Goal: Task Accomplishment & Management: Use online tool/utility

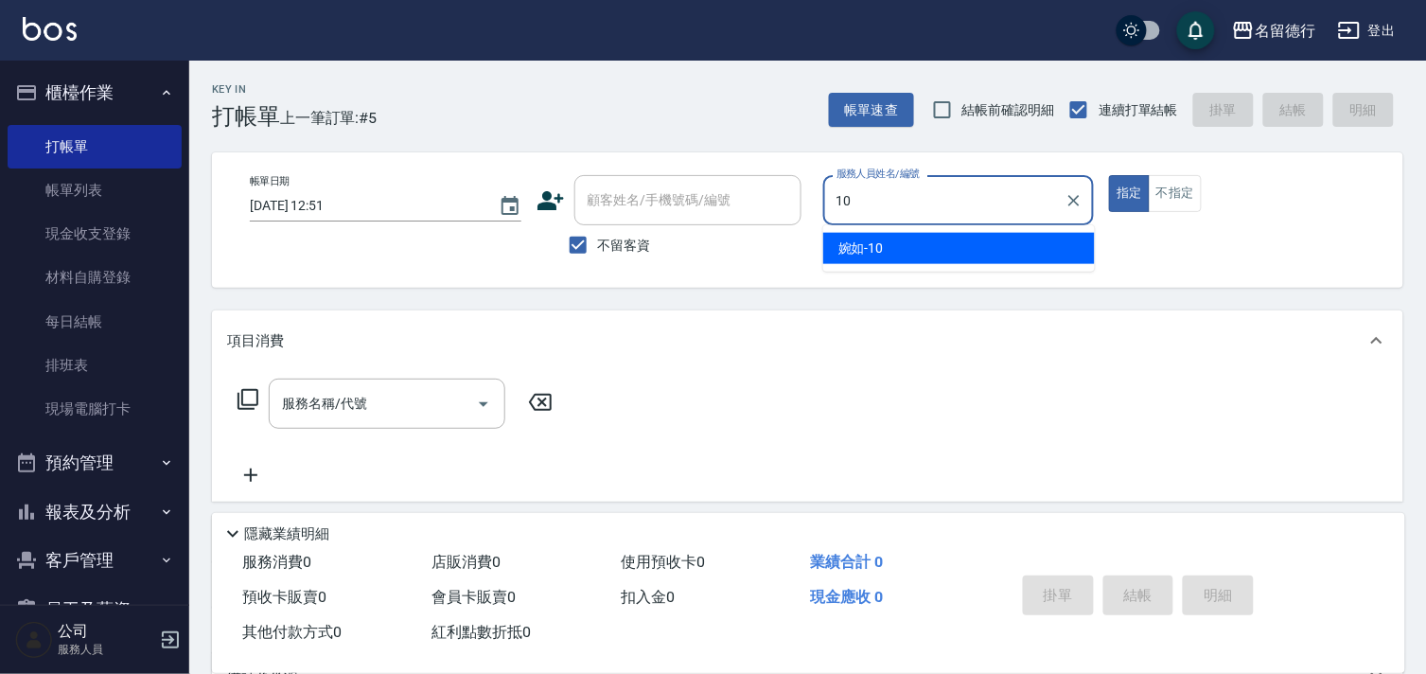
type input "婉如-10"
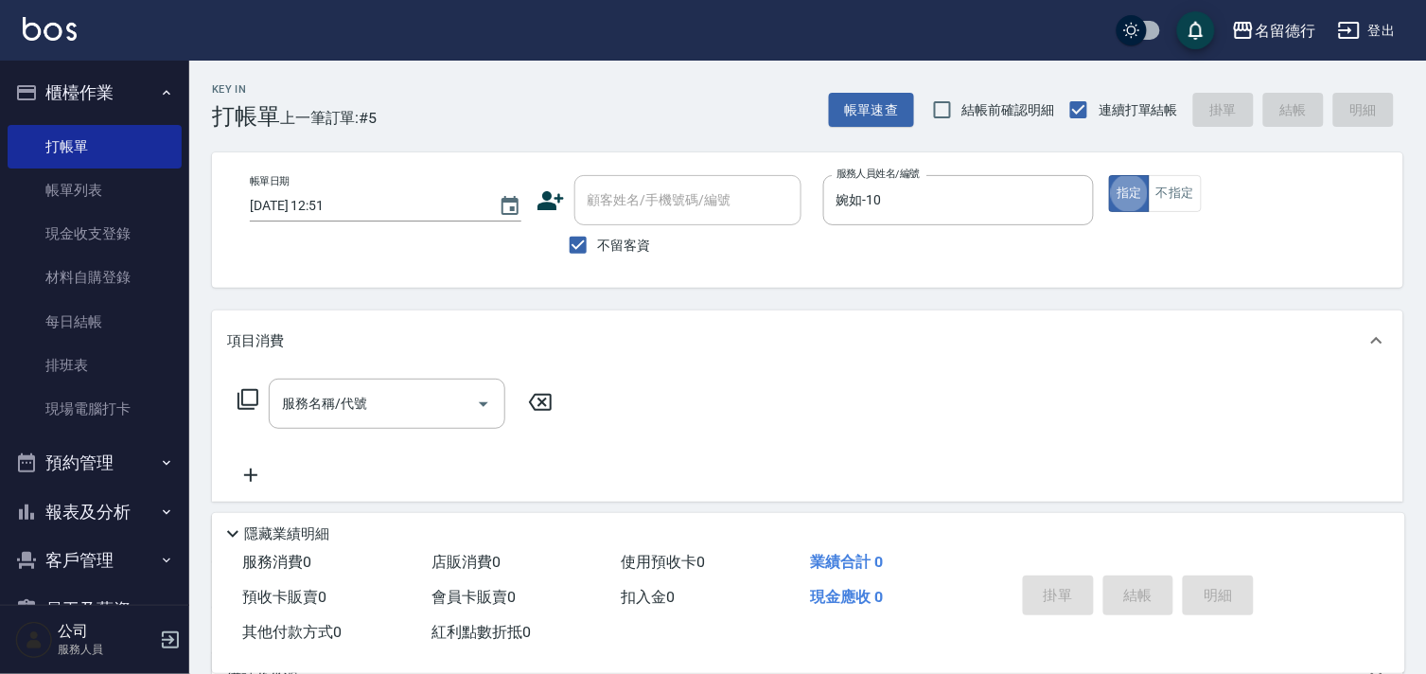
type button "true"
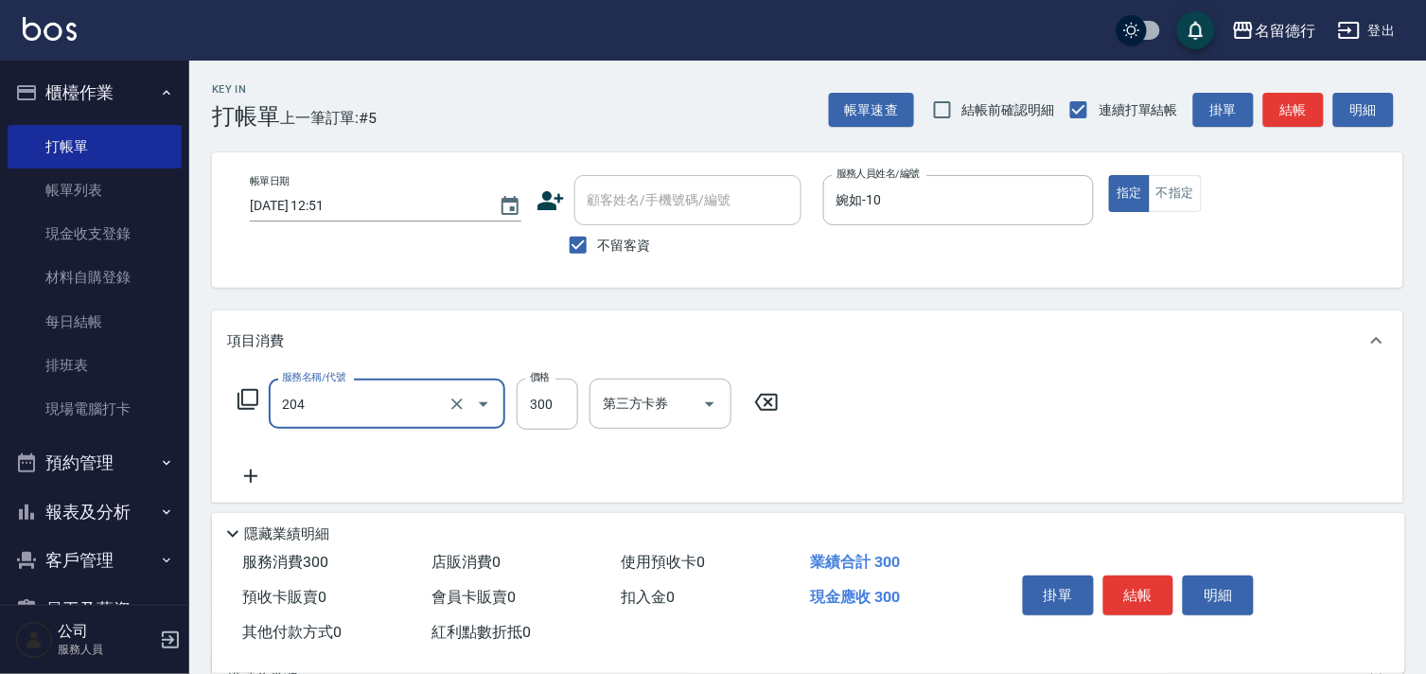
type input "洗髮(204)"
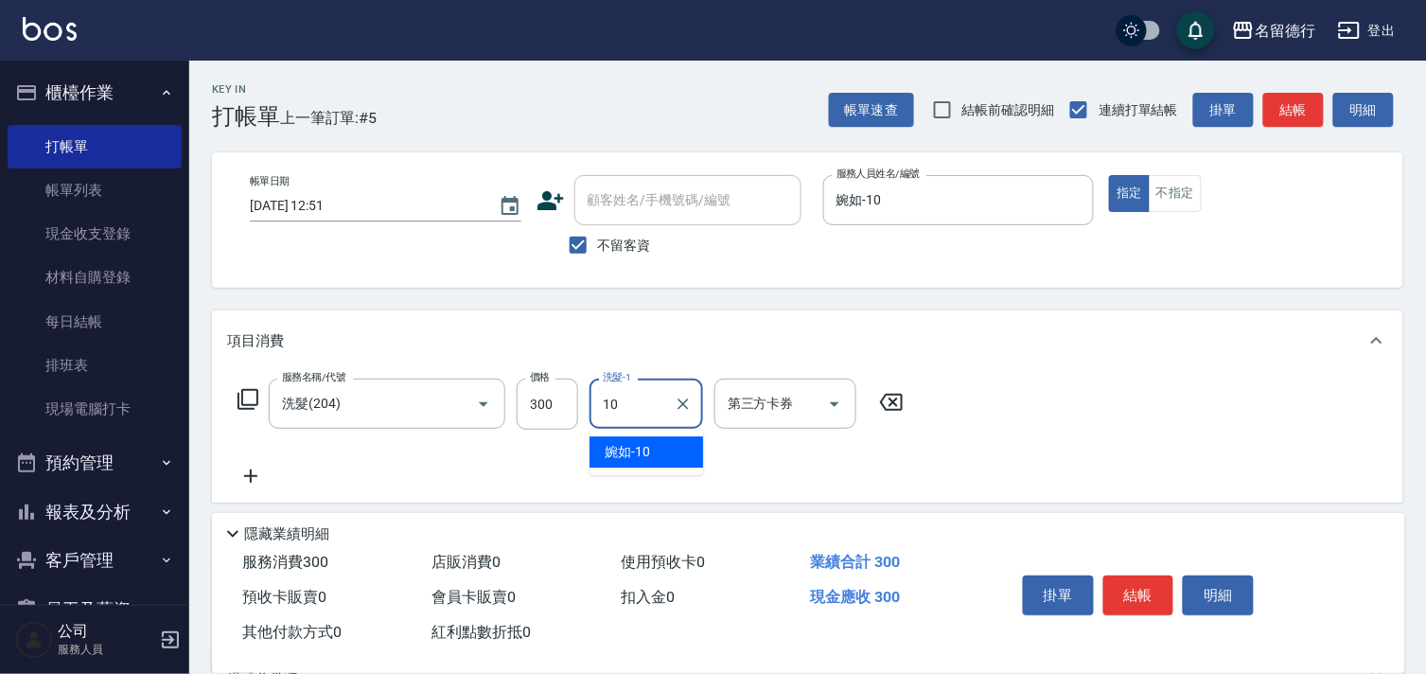
type input "婉如-10"
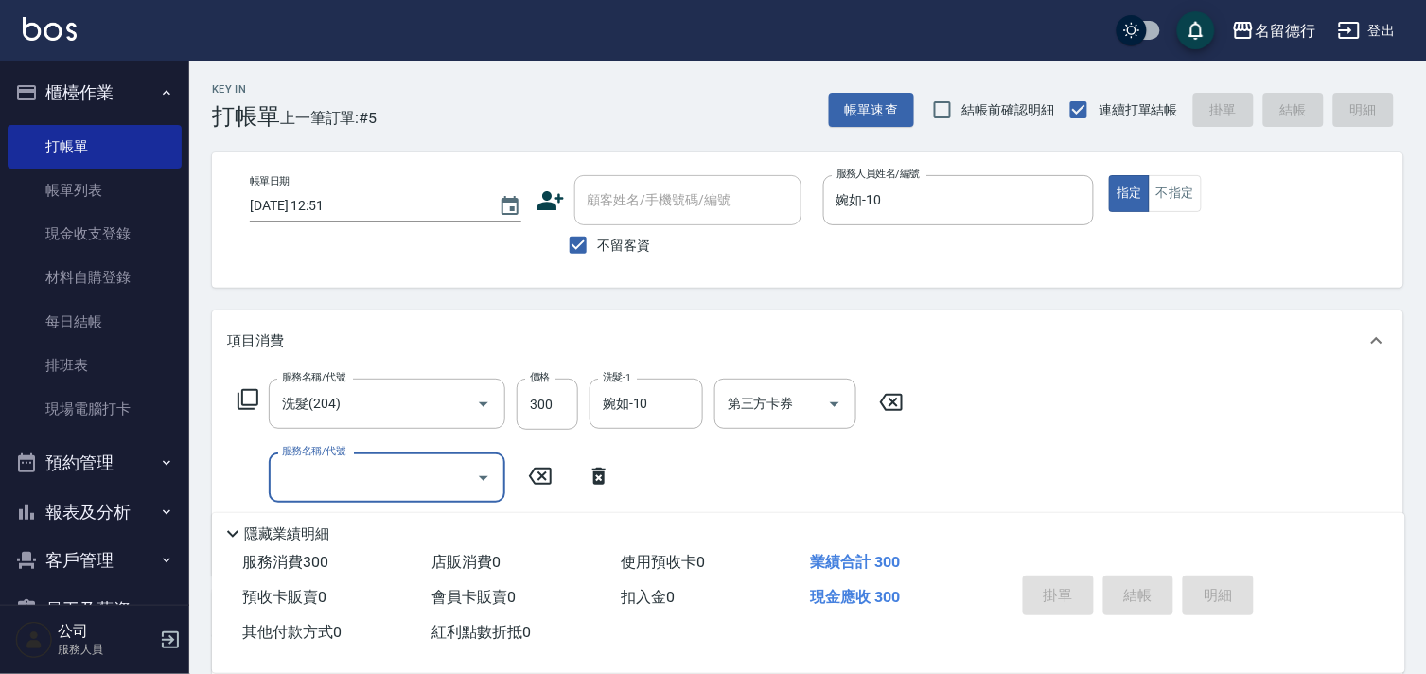
type input "[DATE] 15:00"
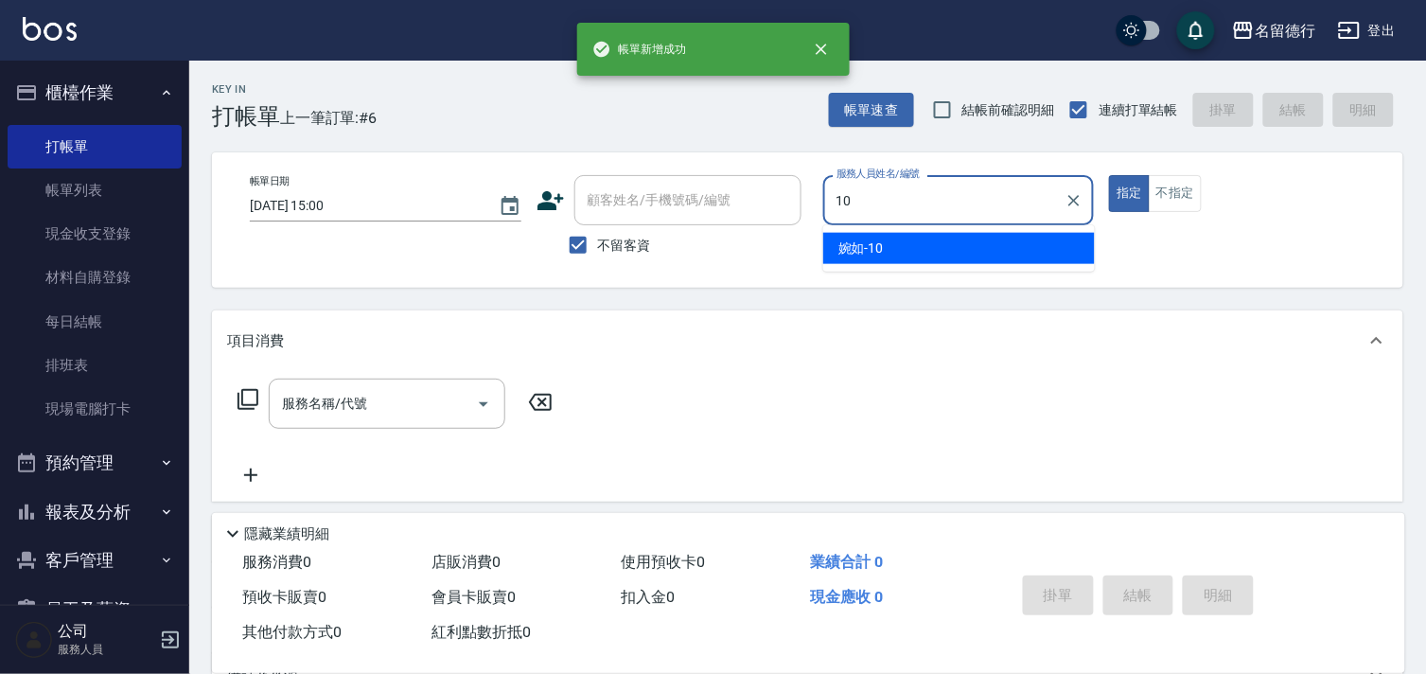
type input "婉如-10"
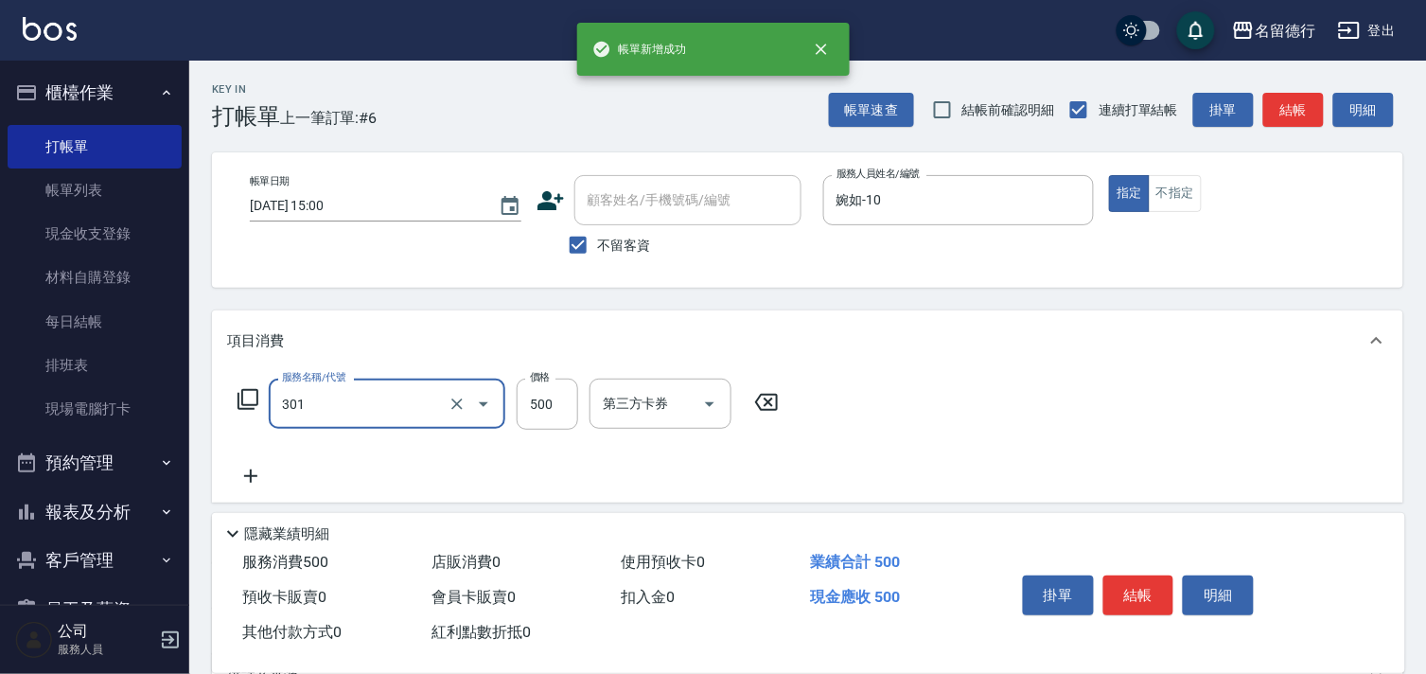
type input "剪髮(301)"
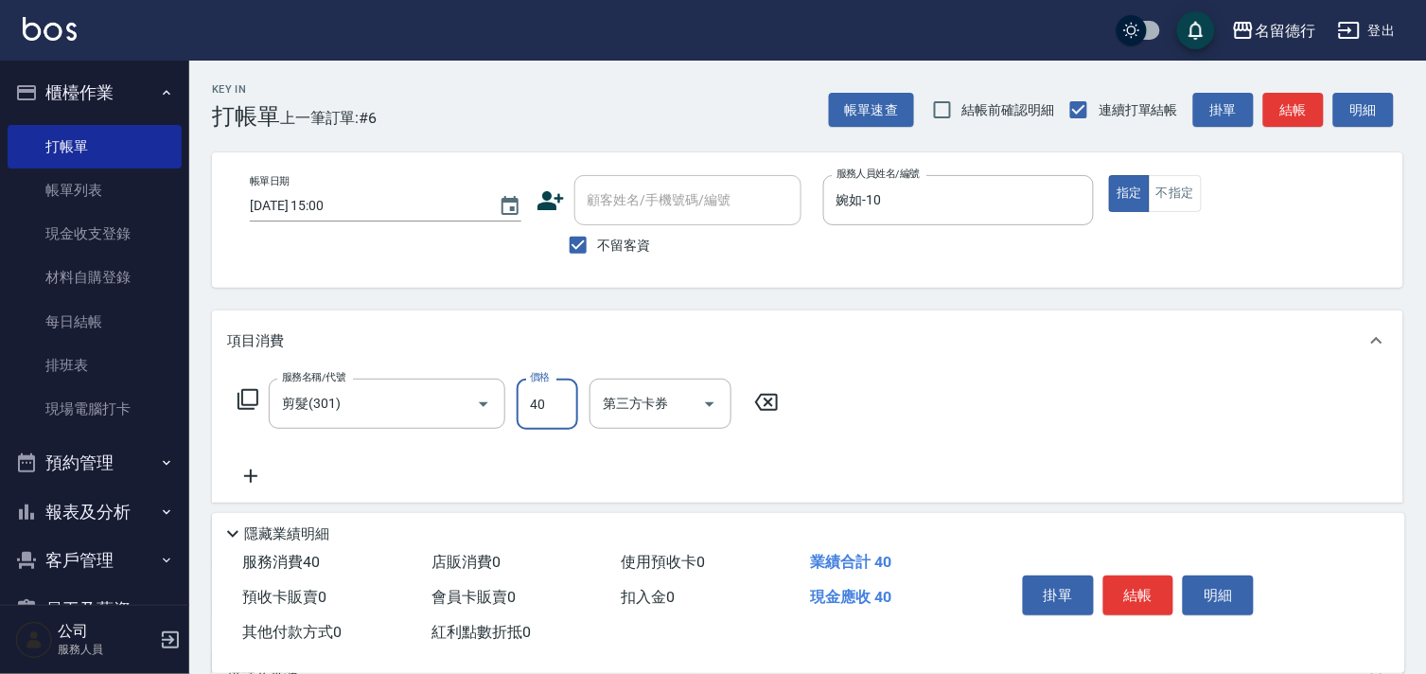
type input "400"
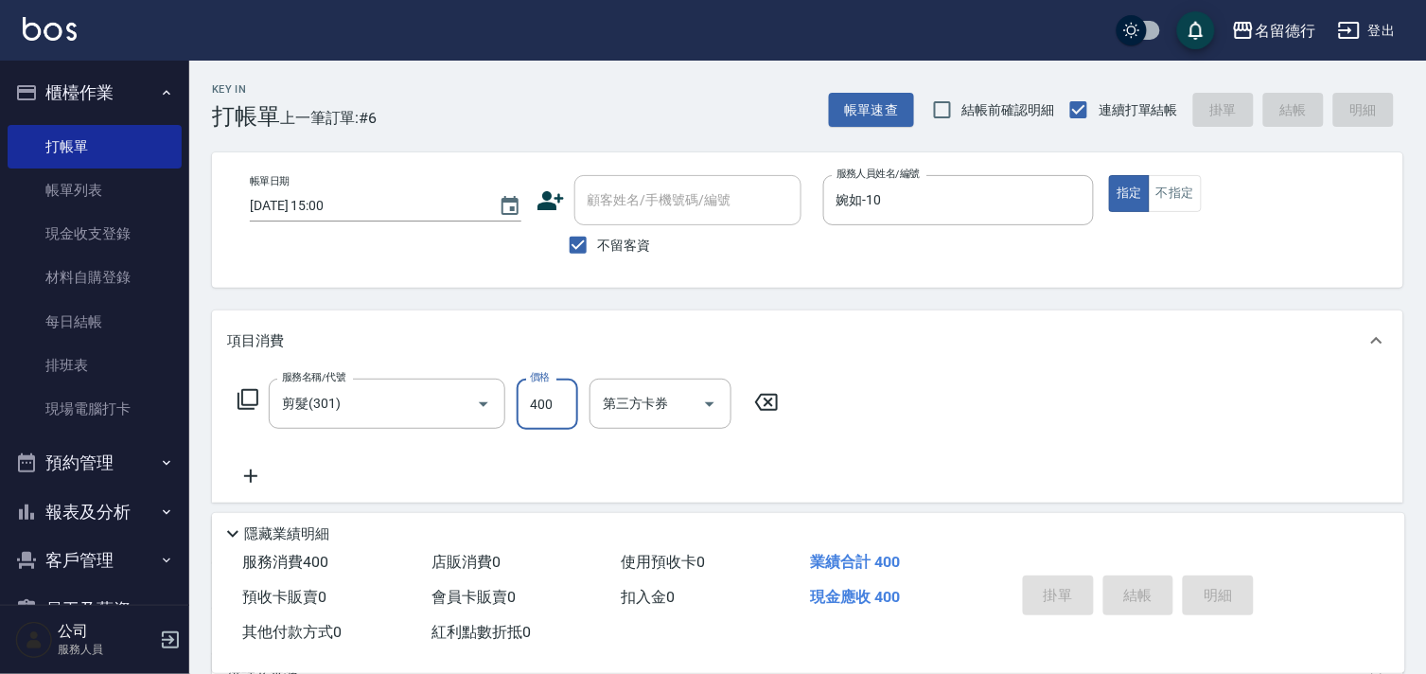
type input "[DATE] 15:01"
